Goal: Find specific page/section: Find specific page/section

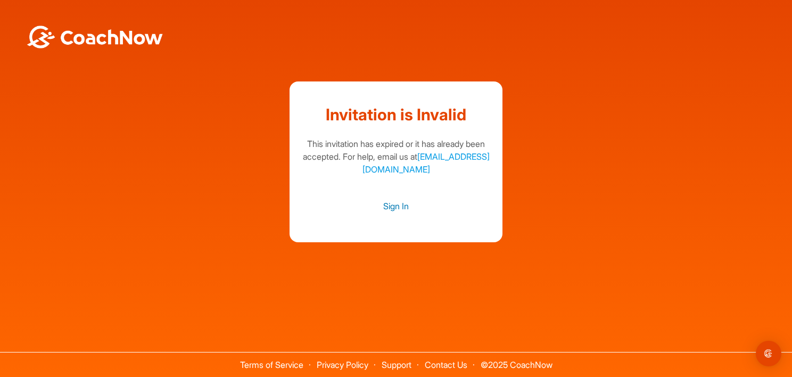
click at [399, 209] on link "Sign In" at bounding box center [396, 206] width 192 height 14
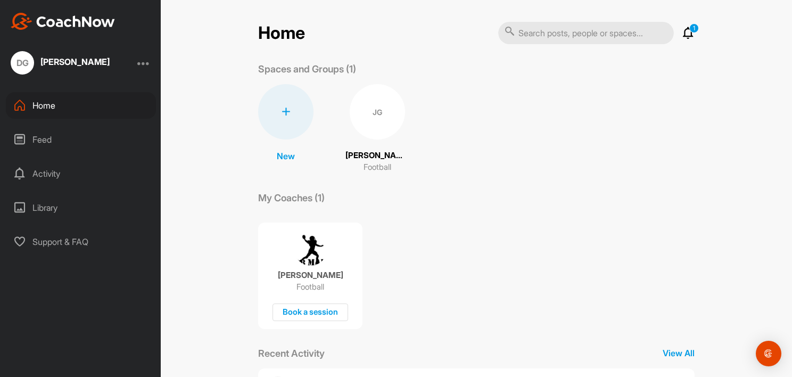
click at [366, 117] on div "JG" at bounding box center [377, 111] width 55 height 55
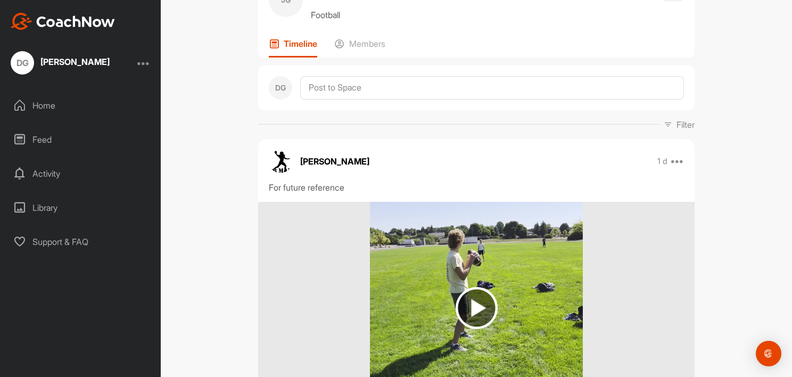
scroll to position [106, 0]
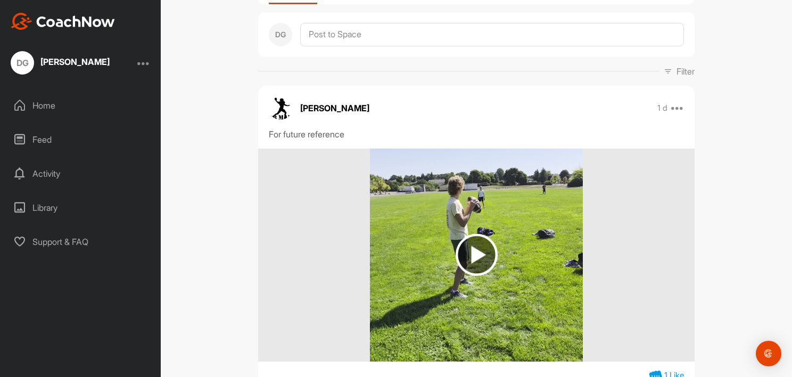
click at [477, 247] on img at bounding box center [477, 255] width 42 height 42
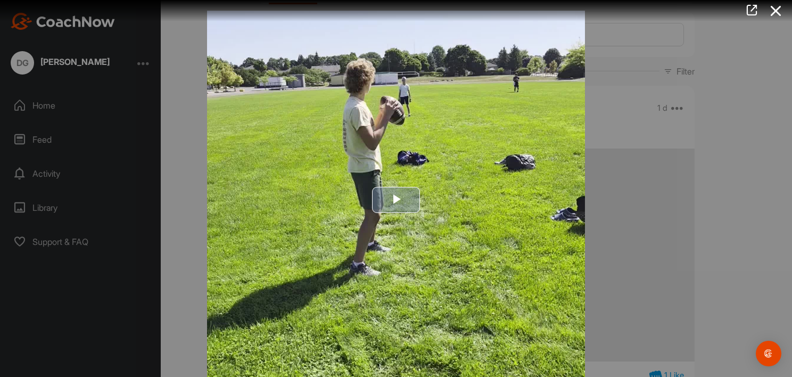
click at [396, 200] on span "Video Player" at bounding box center [396, 200] width 0 height 0
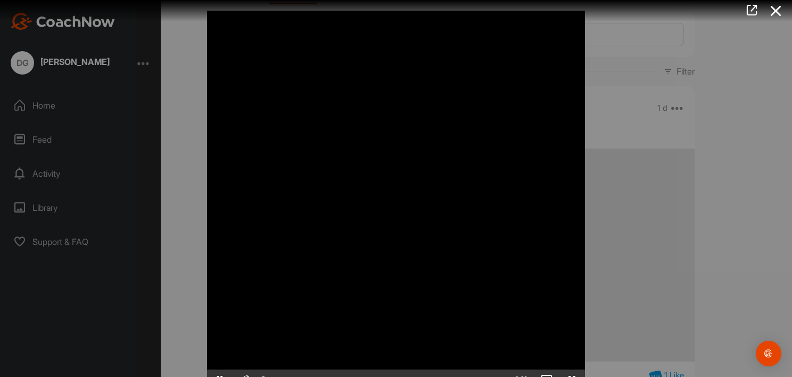
scroll to position [11, 0]
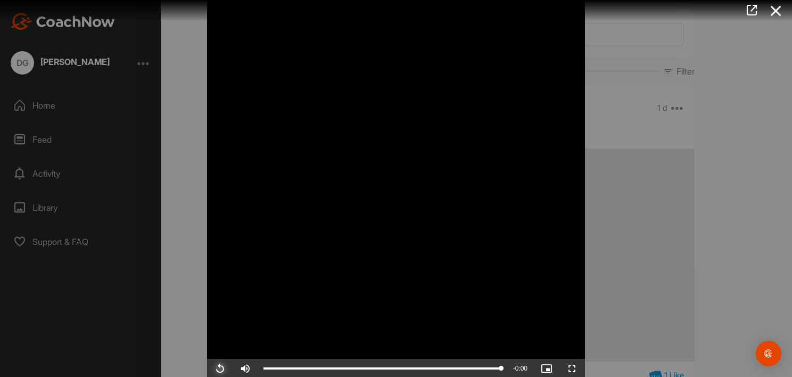
click at [217, 368] on span "Video Player" at bounding box center [220, 368] width 26 height 0
click at [773, 11] on icon at bounding box center [776, 11] width 24 height 20
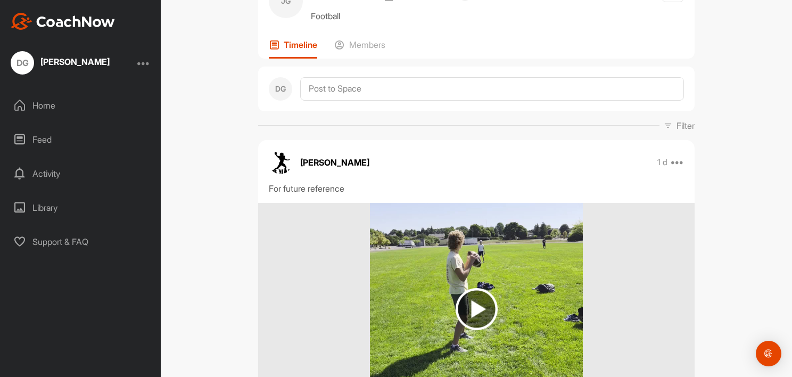
scroll to position [0, 0]
